Goal: Task Accomplishment & Management: Use online tool/utility

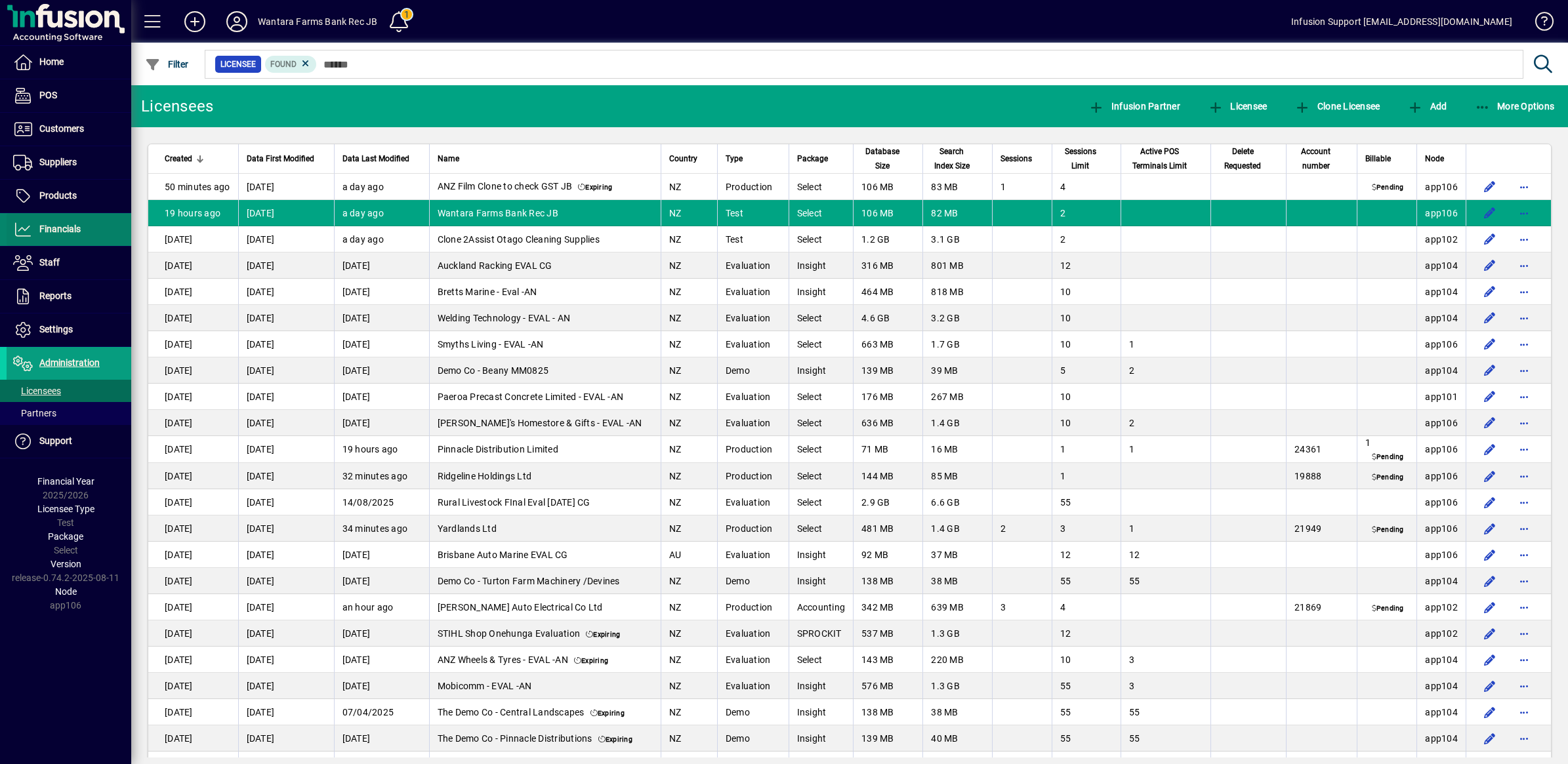
click at [61, 221] on span at bounding box center [69, 229] width 125 height 31
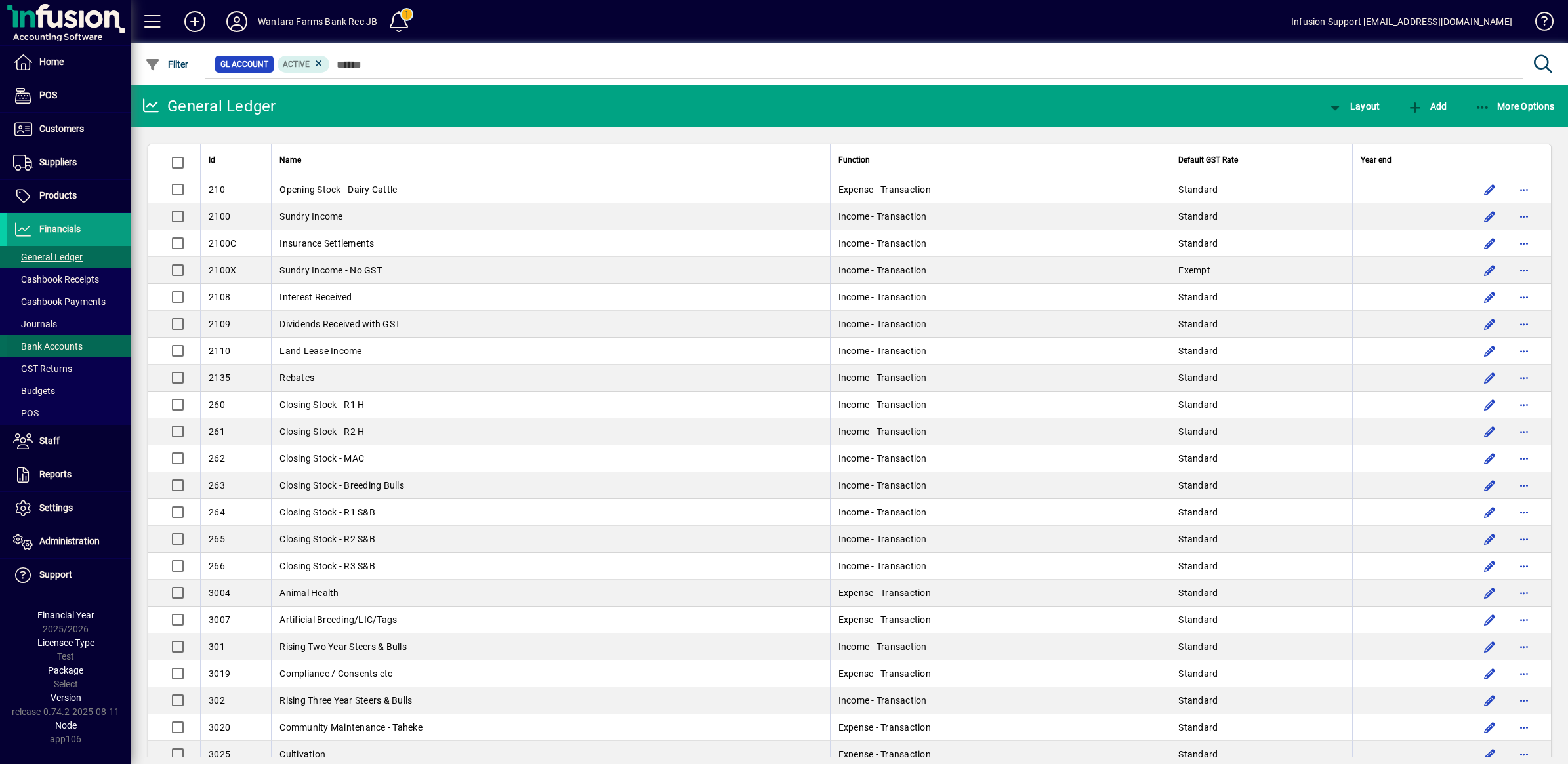
click at [65, 345] on span "Bank Accounts" at bounding box center [47, 347] width 69 height 11
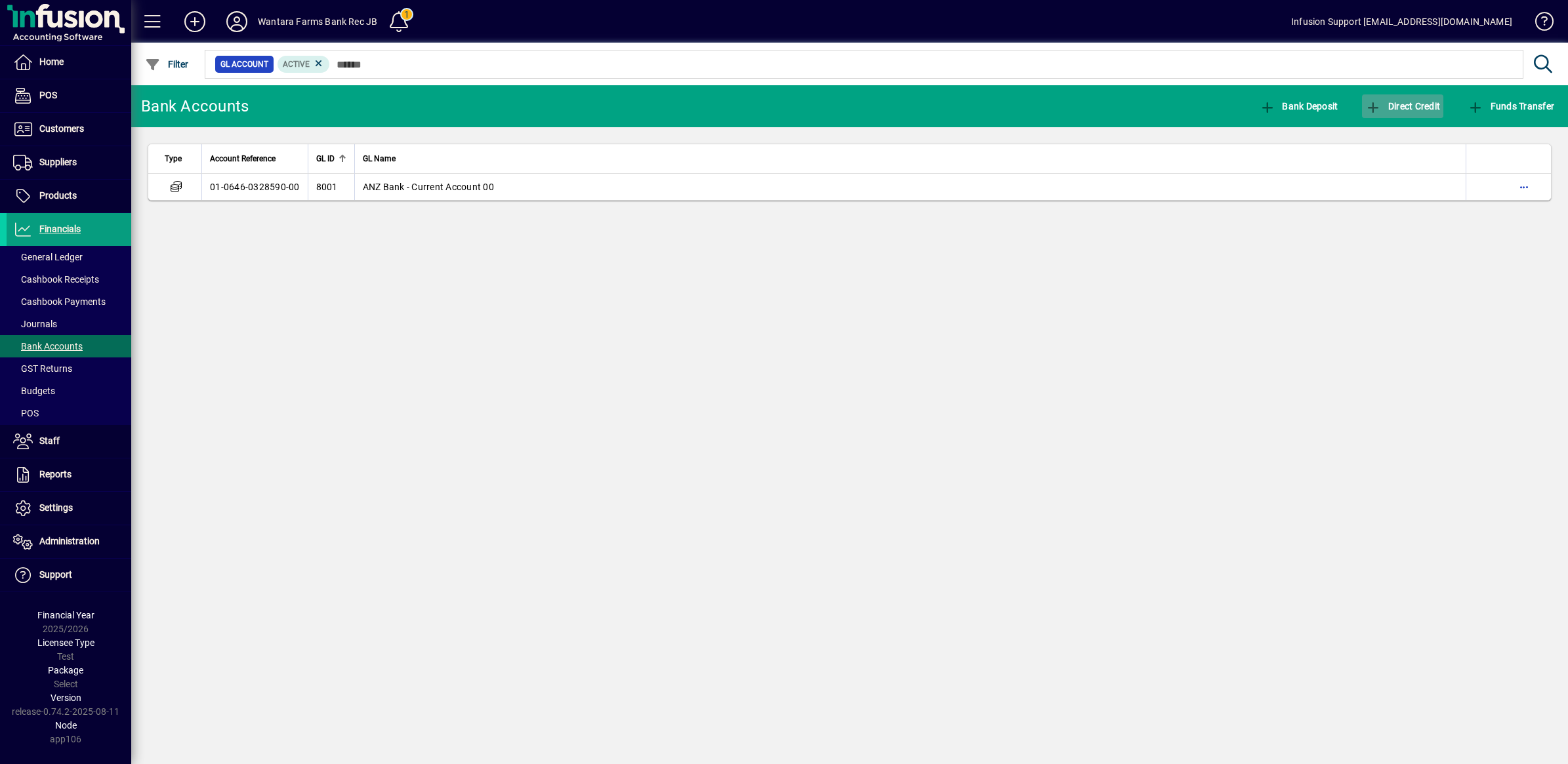
click at [1372, 102] on icon "button" at bounding box center [1373, 107] width 17 height 13
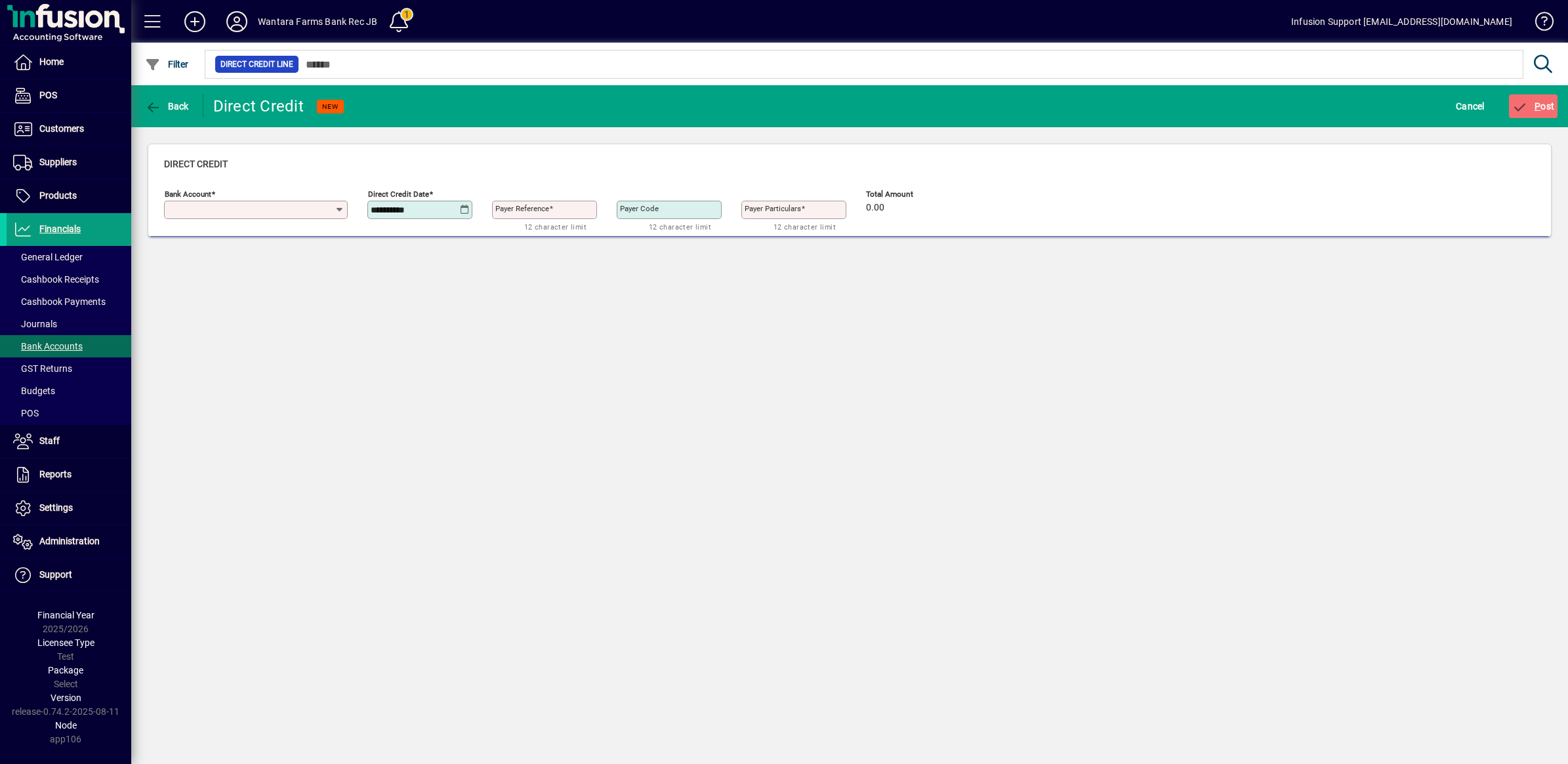
type input "**********"
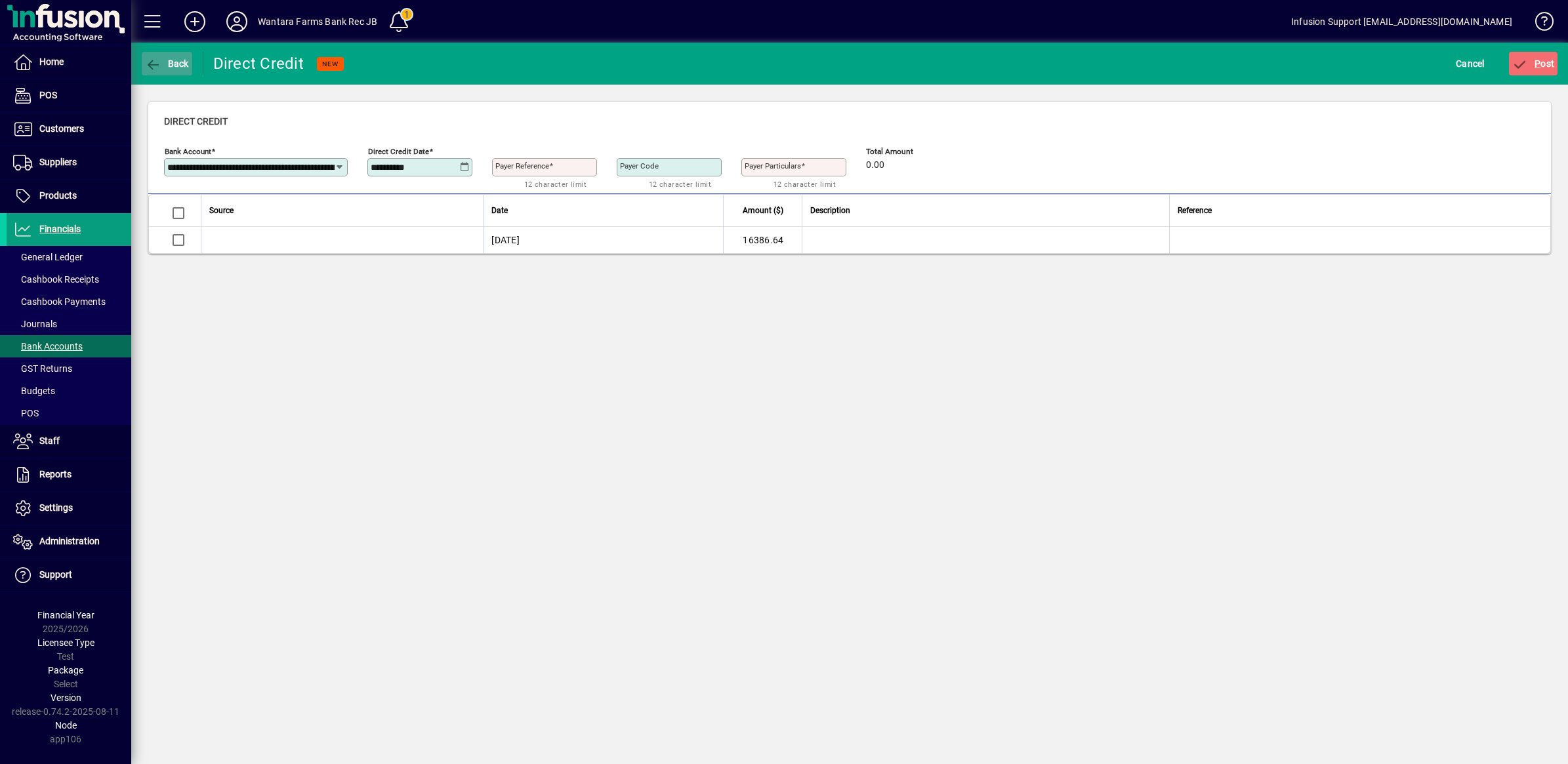
click at [149, 60] on icon "button" at bounding box center [154, 65] width 17 height 13
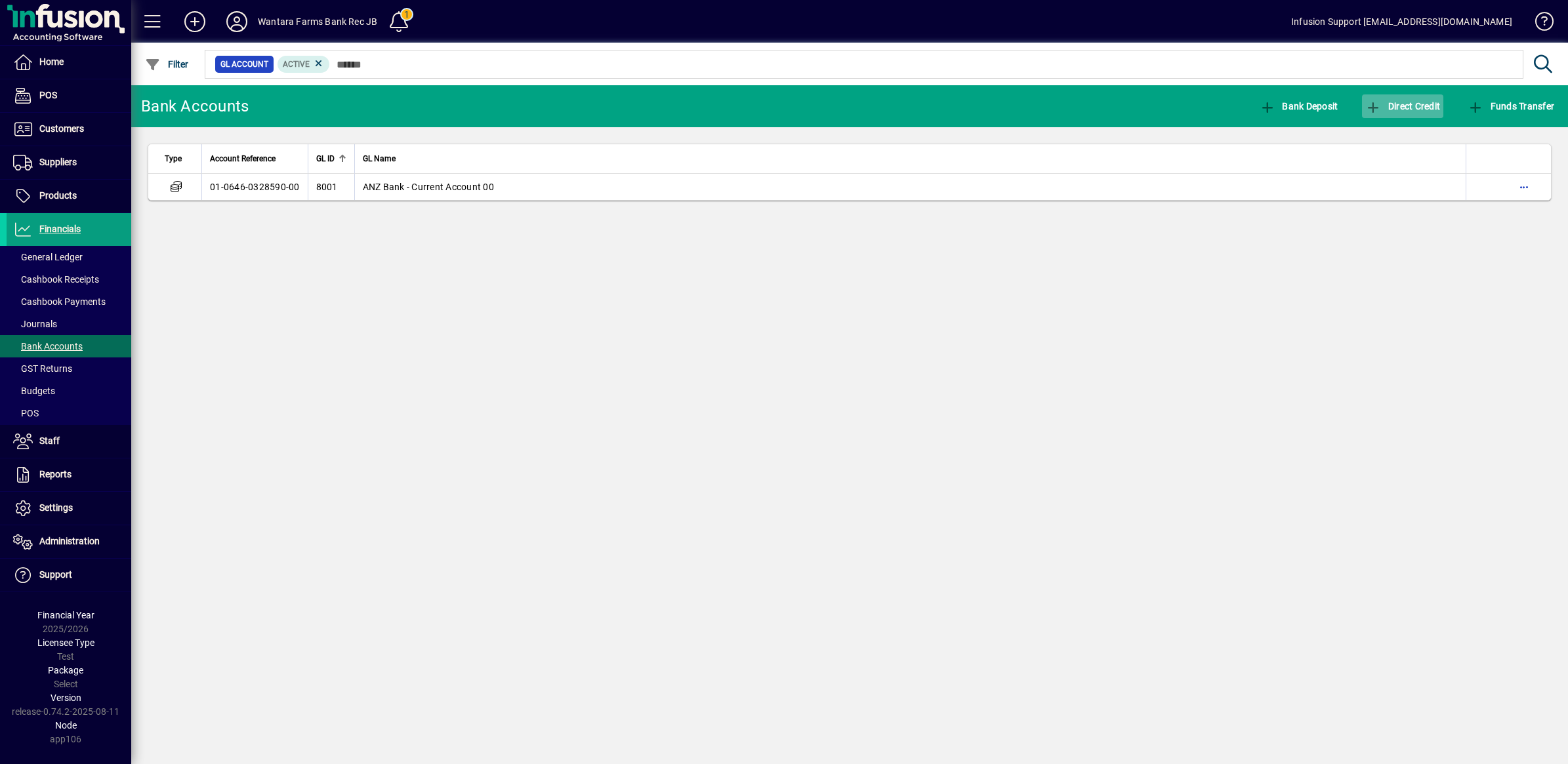
click at [1373, 108] on icon "button" at bounding box center [1373, 107] width 17 height 13
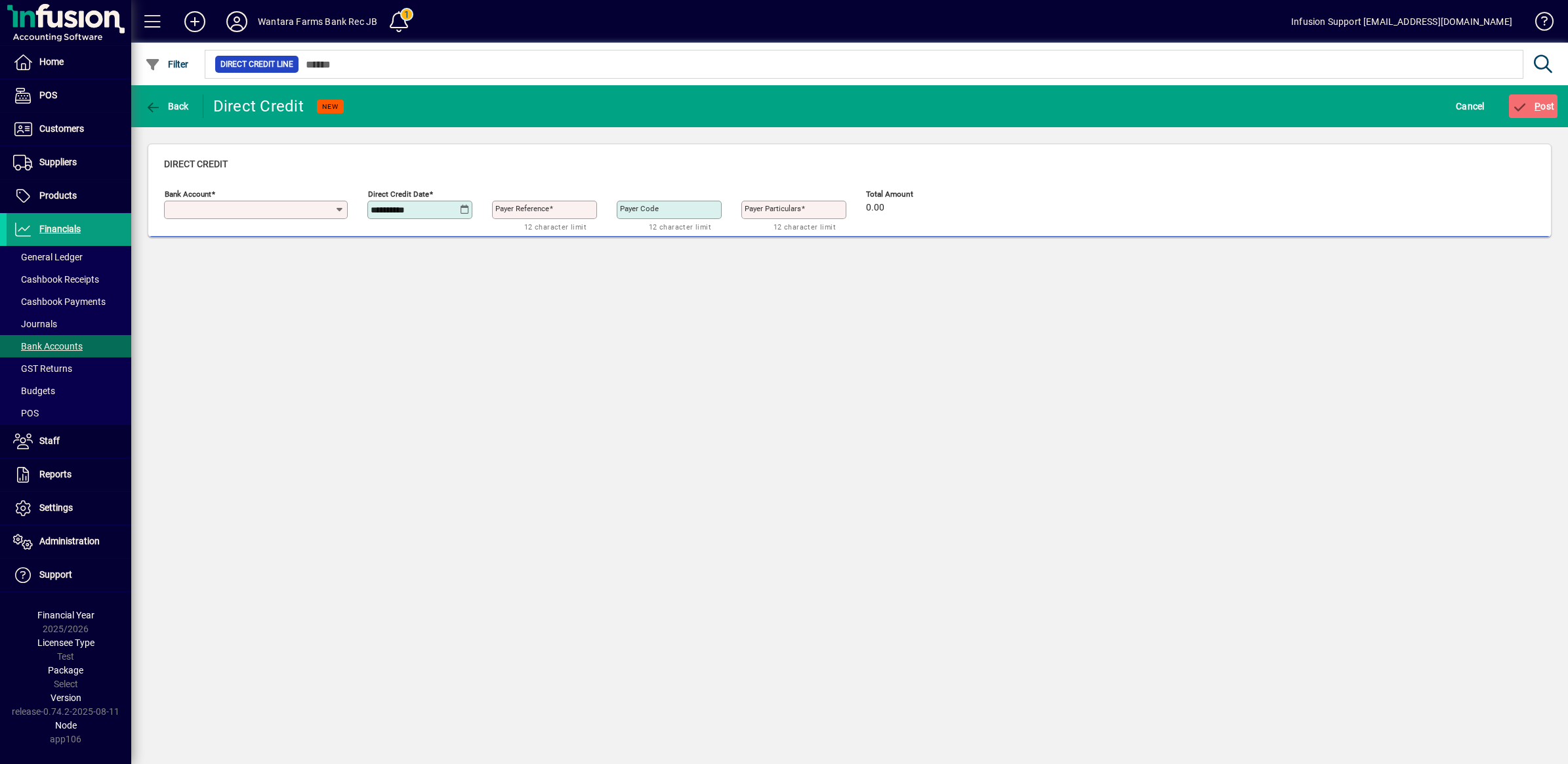
type input "**********"
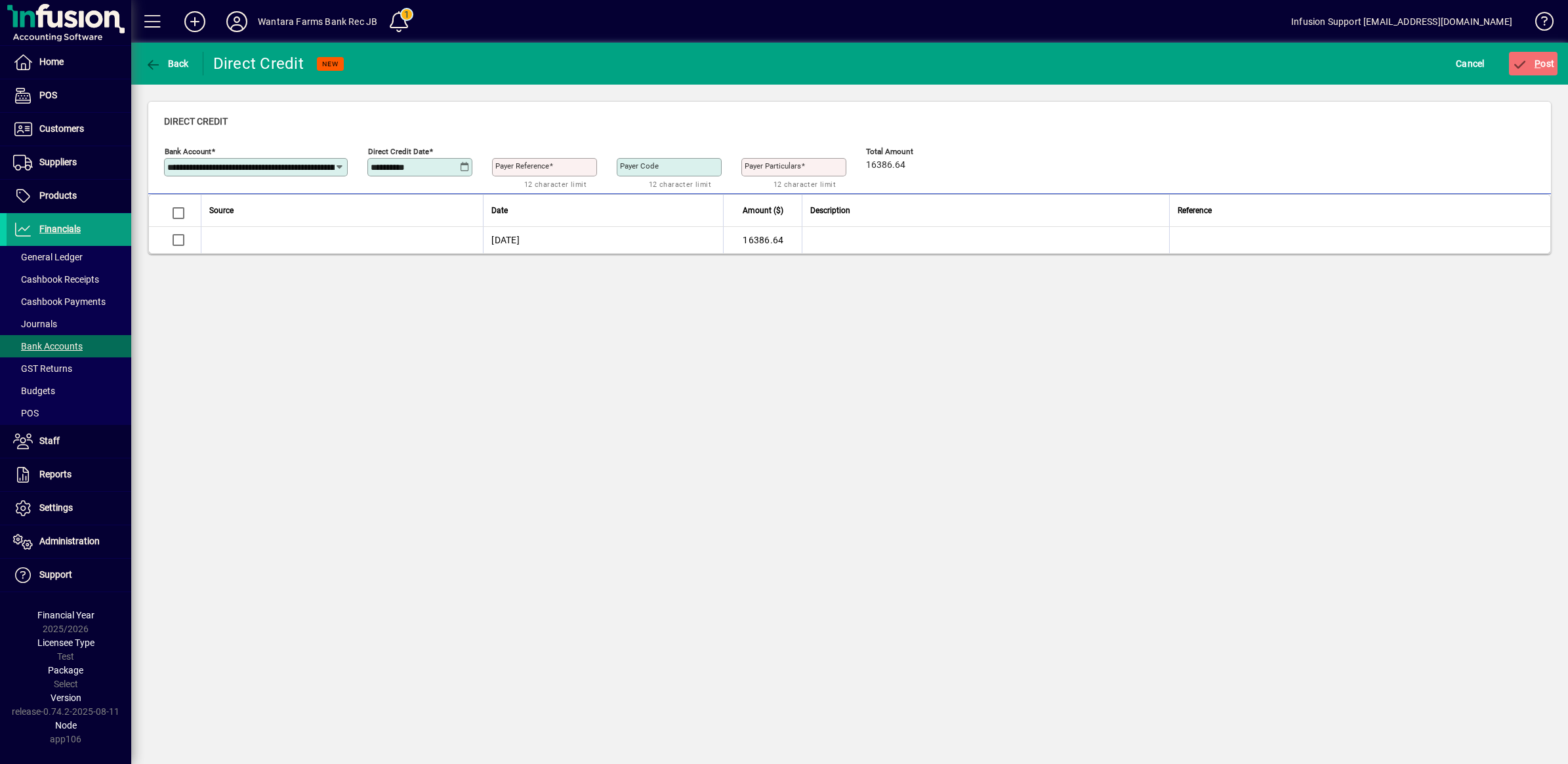
click at [522, 170] on mat-label "Payer Reference" at bounding box center [522, 166] width 54 height 9
click at [522, 170] on input "Payer Reference" at bounding box center [545, 167] width 101 height 11
type input "**"
click at [614, 250] on td "[DATE]" at bounding box center [603, 239] width 240 height 27
click at [59, 344] on span "Bank Accounts" at bounding box center [47, 347] width 69 height 11
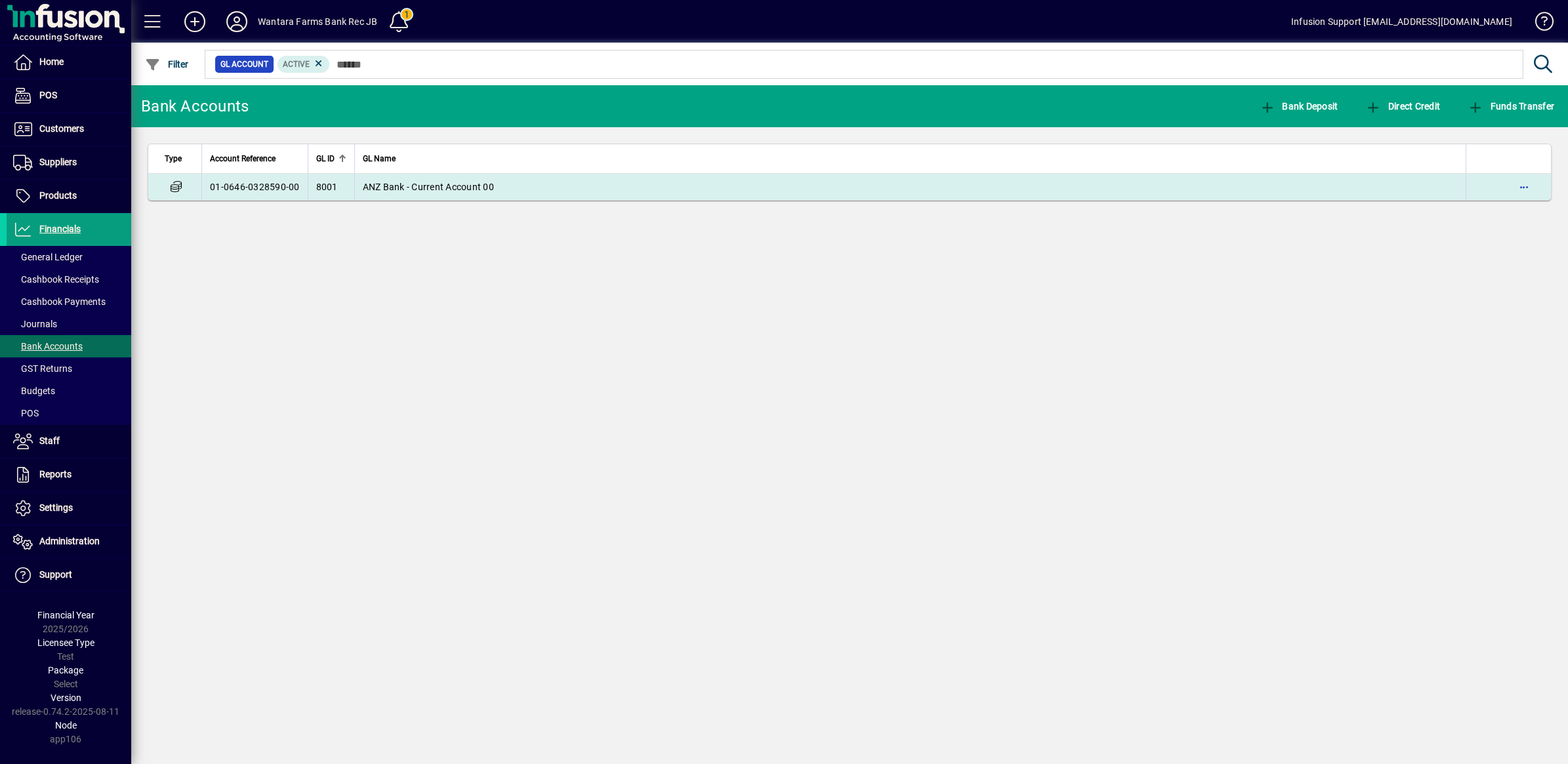
click at [233, 189] on td "01-0646-0328590-00" at bounding box center [255, 187] width 106 height 27
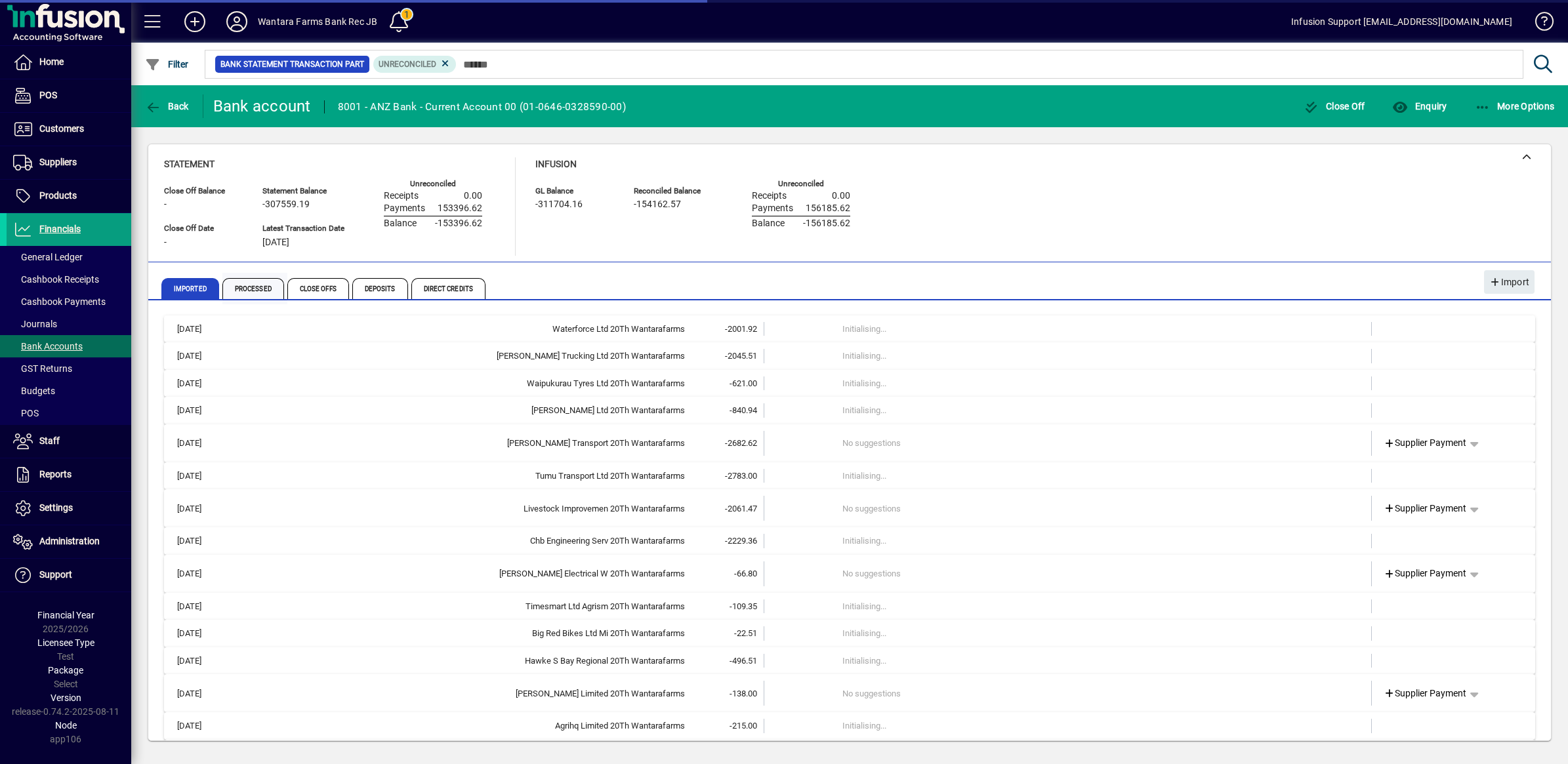
click at [264, 286] on span "Processed" at bounding box center [252, 289] width 62 height 21
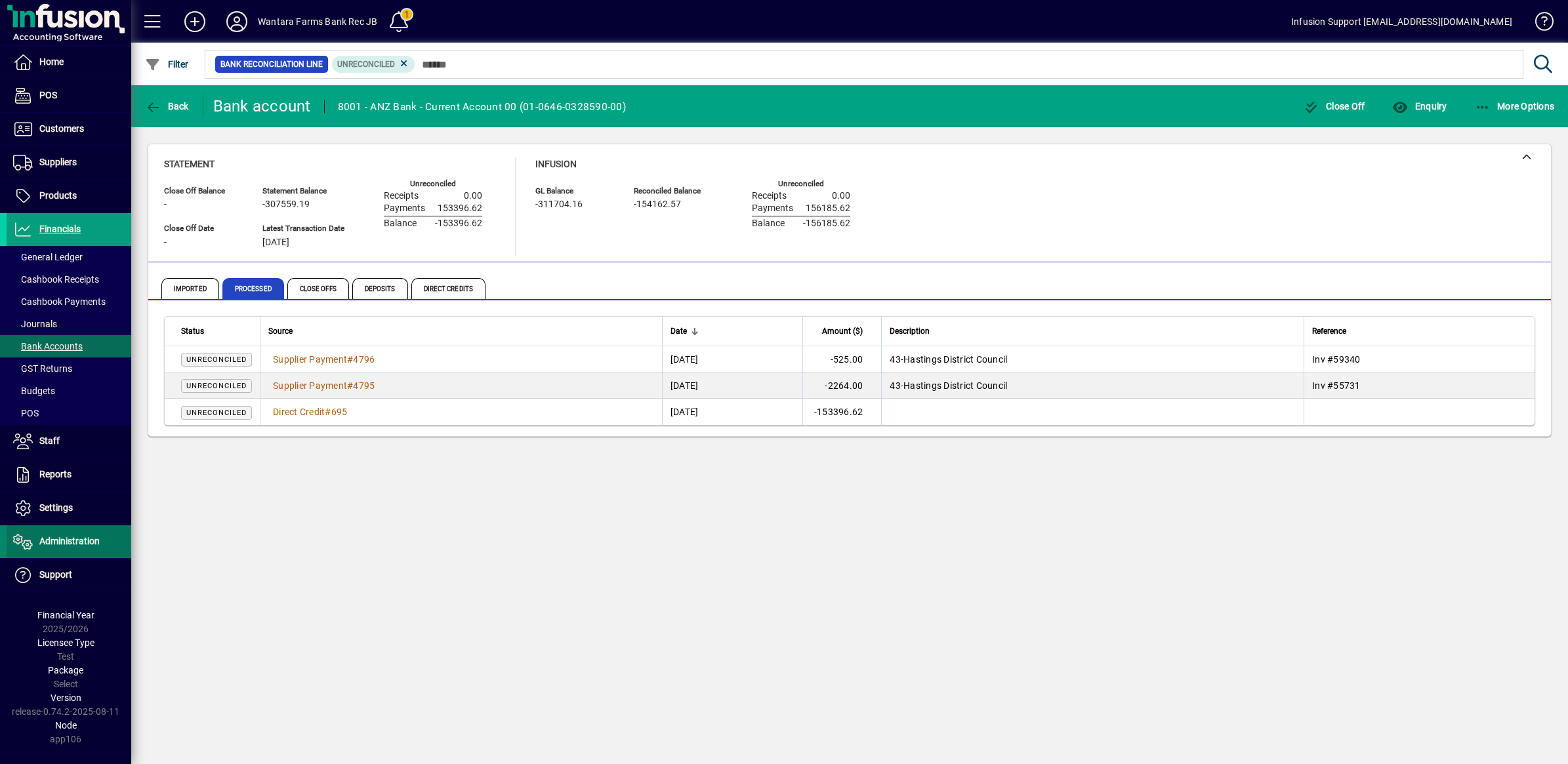
click at [79, 540] on span "Administration" at bounding box center [69, 541] width 60 height 11
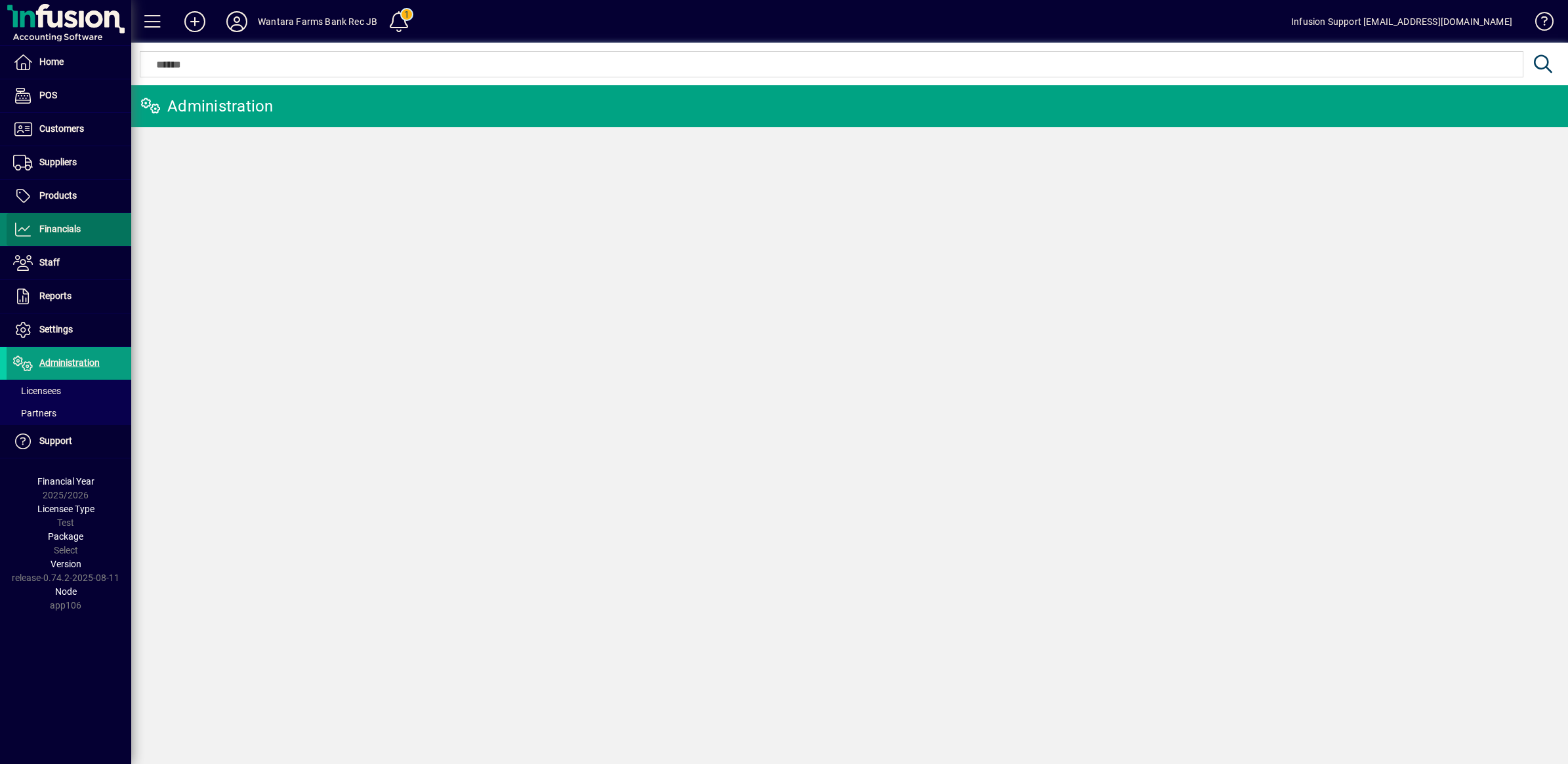
click at [60, 224] on span "Financials" at bounding box center [60, 229] width 41 height 11
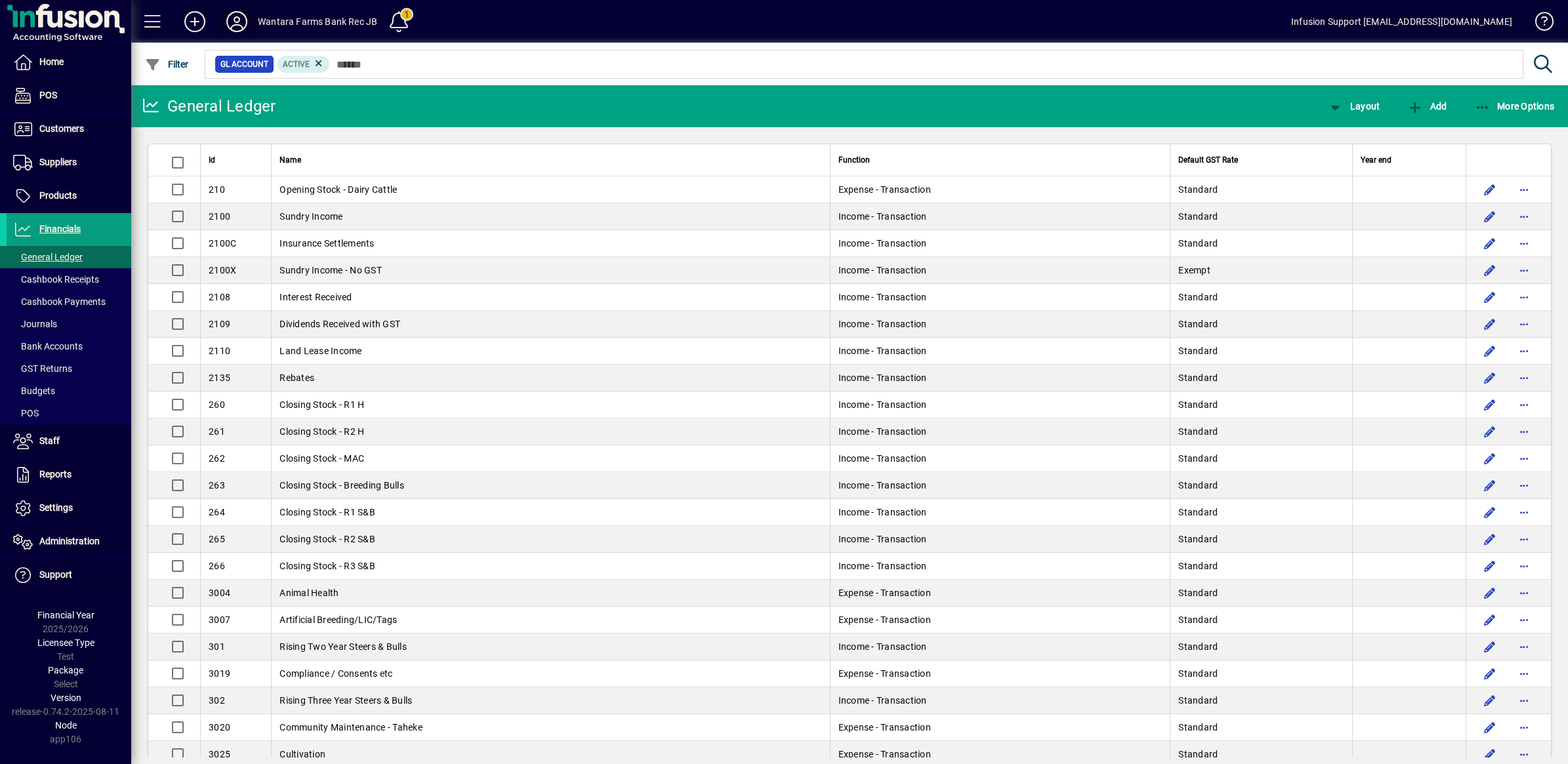
click at [233, 18] on icon at bounding box center [236, 22] width 27 height 21
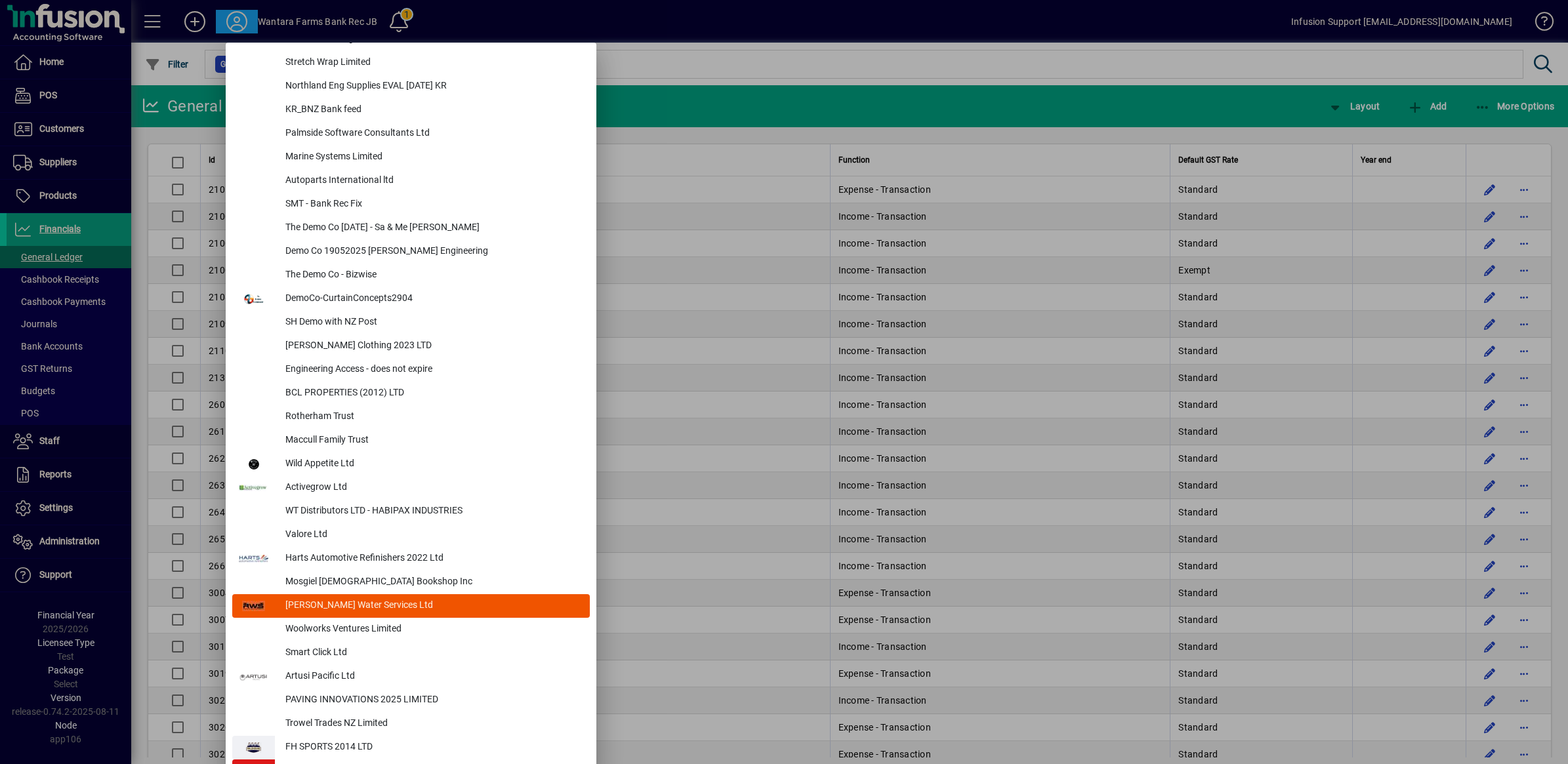
scroll to position [5342, 0]
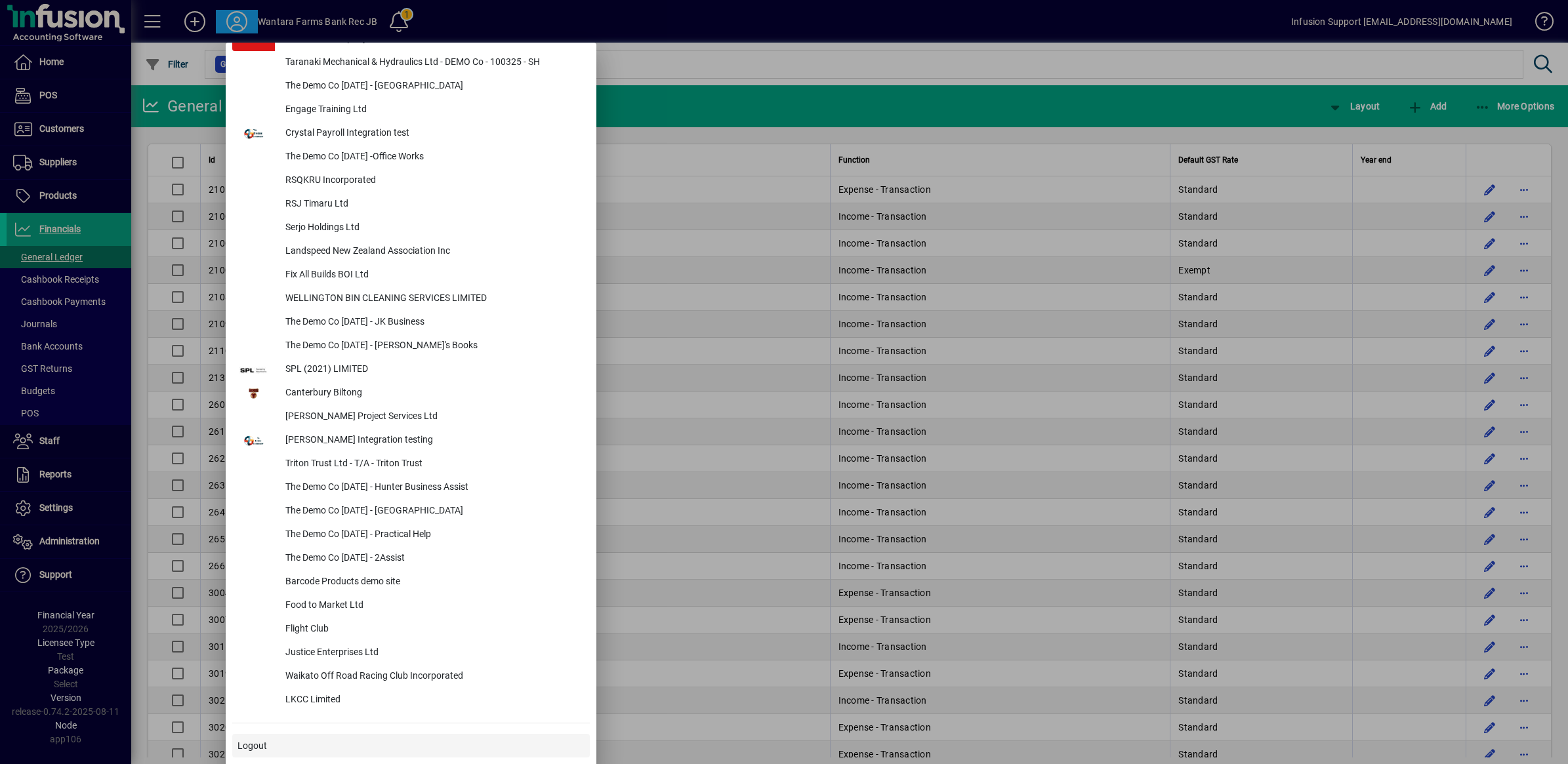
click at [281, 743] on span at bounding box center [411, 745] width 357 height 31
